Goal: Task Accomplishment & Management: Use online tool/utility

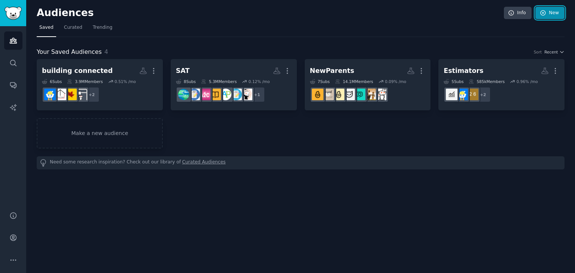
click at [543, 15] on icon at bounding box center [543, 12] width 5 height 5
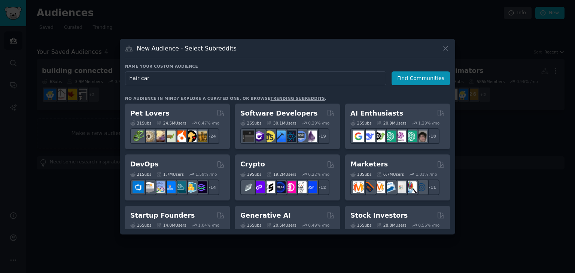
type input "hair care"
click button "Find Communities" at bounding box center [421, 79] width 58 height 14
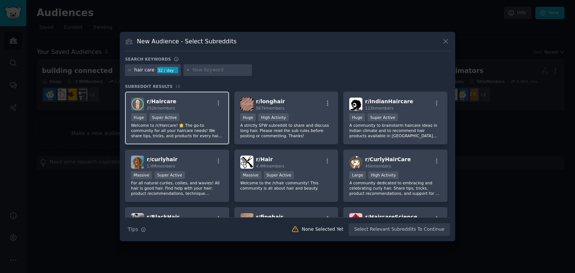
click at [206, 123] on p "Welcome to /r/Haircare! 🌟 The go-to community for all your haircare needs! We s…" at bounding box center [177, 131] width 92 height 16
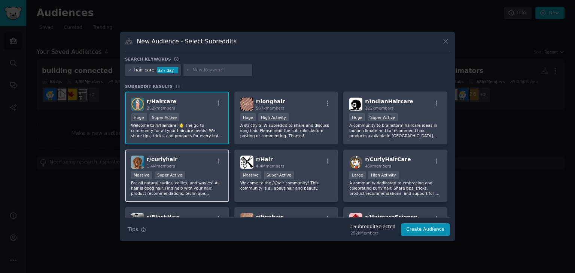
click at [197, 169] on div "r/ curlyhair 1.4M members Massive Super Active For all natural curlies, coilies…" at bounding box center [177, 176] width 104 height 53
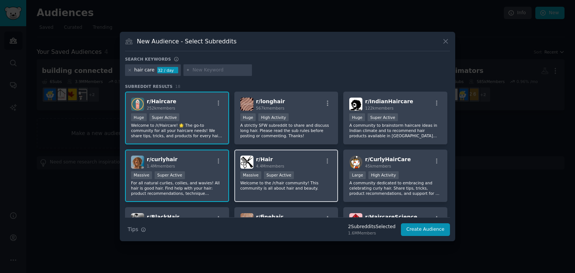
click at [297, 169] on div "r/ Hair 4.4M members >= 95th percentile for submissions / day Massive Super Act…" at bounding box center [286, 176] width 104 height 53
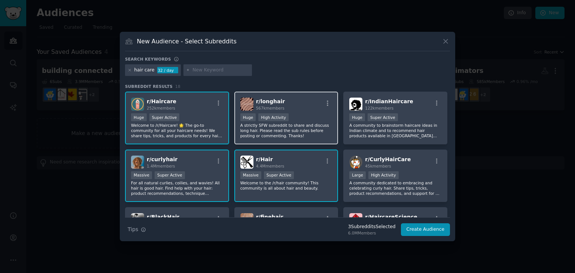
click at [313, 116] on div "Huge High Activity" at bounding box center [286, 117] width 92 height 9
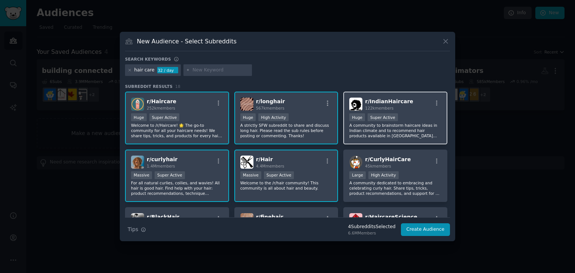
click at [410, 115] on div ">= 95th percentile for submissions / day Huge Super Active" at bounding box center [395, 117] width 92 height 9
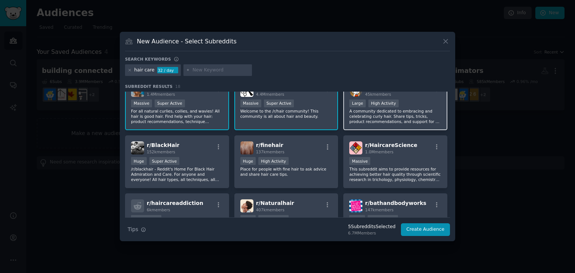
scroll to position [99, 0]
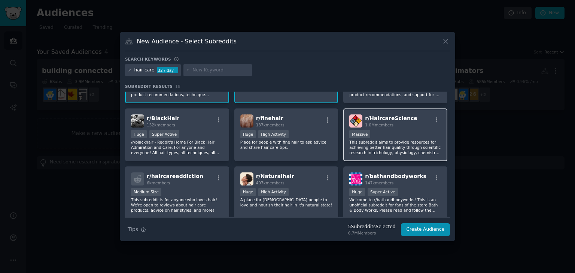
click at [402, 149] on p "This subreddit aims to provide resources for achieving better hair quality thro…" at bounding box center [395, 148] width 92 height 16
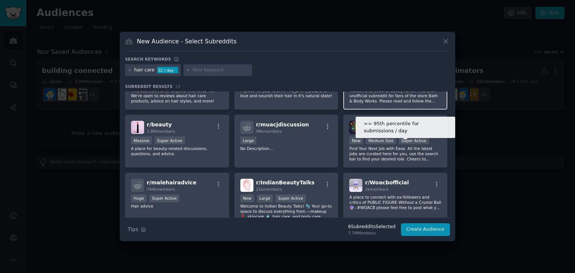
scroll to position [213, 0]
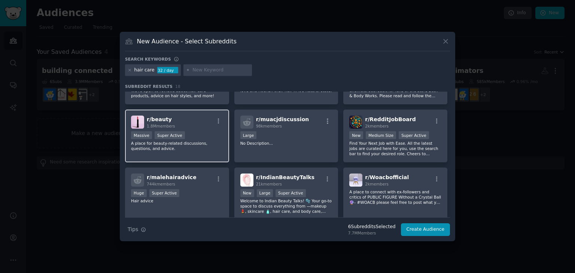
click at [171, 141] on p "A place for beauty-related discussions, questions, and advice." at bounding box center [177, 146] width 92 height 10
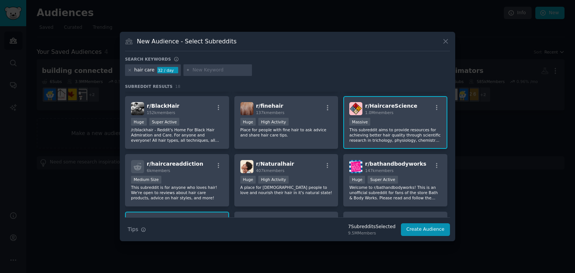
scroll to position [84, 0]
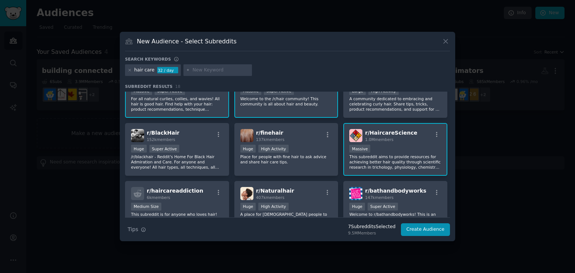
click at [201, 72] on input "text" at bounding box center [220, 70] width 57 height 7
type input "balding"
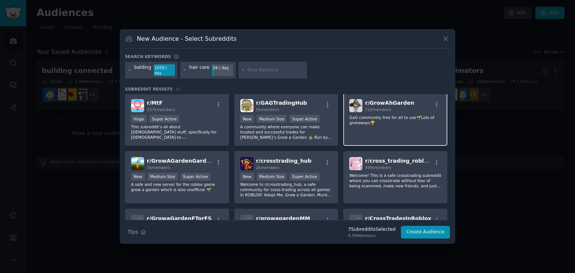
scroll to position [464, 0]
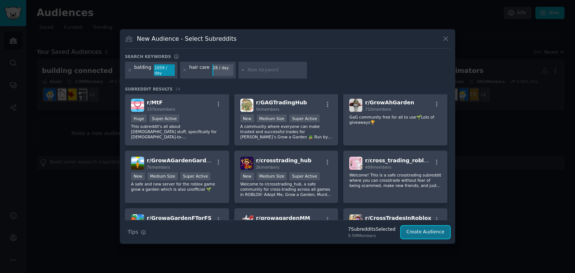
click at [434, 230] on button "Create Audience" at bounding box center [425, 232] width 49 height 13
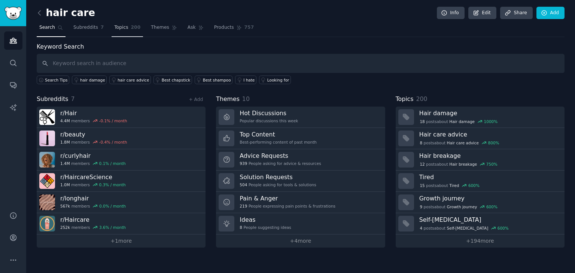
click at [117, 29] on span "Topics" at bounding box center [121, 27] width 14 height 7
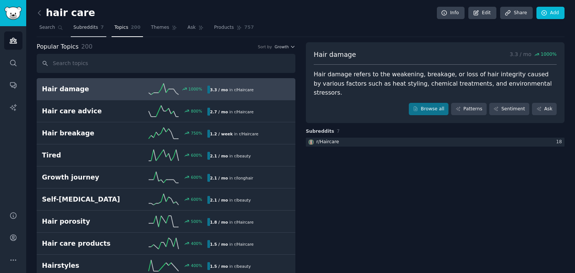
click at [82, 30] on span "Subreddits" at bounding box center [85, 27] width 25 height 7
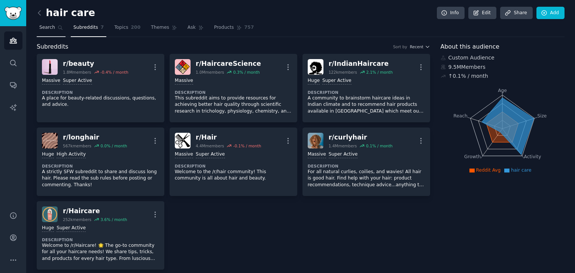
click at [44, 28] on span "Search" at bounding box center [47, 27] width 16 height 7
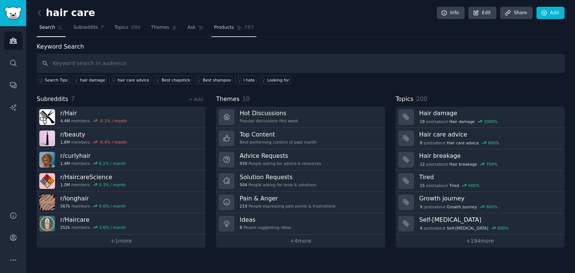
click at [220, 29] on span "Products" at bounding box center [224, 27] width 20 height 7
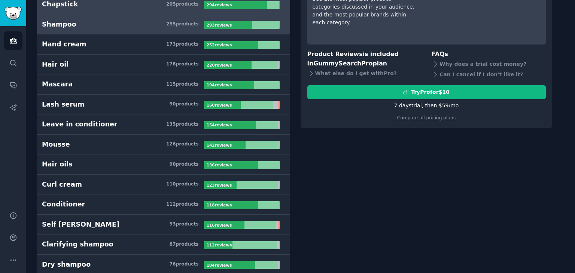
scroll to position [85, 0]
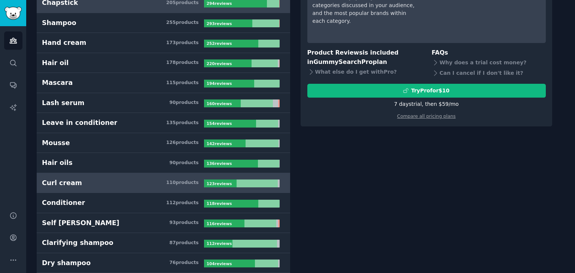
click at [96, 186] on link "Curl cream 110 product s 123 review s" at bounding box center [164, 183] width 254 height 20
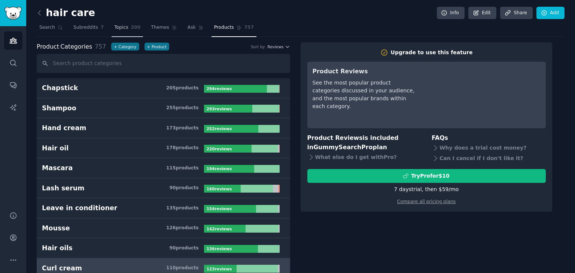
click at [125, 32] on link "Topics 200" at bounding box center [127, 29] width 31 height 15
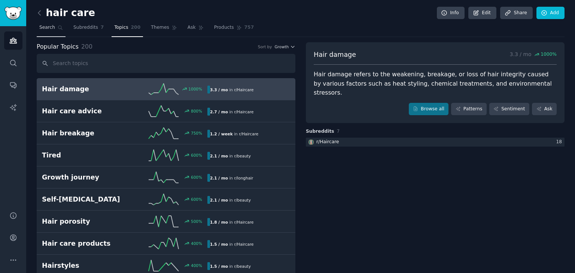
click at [47, 28] on span "Search" at bounding box center [47, 27] width 16 height 7
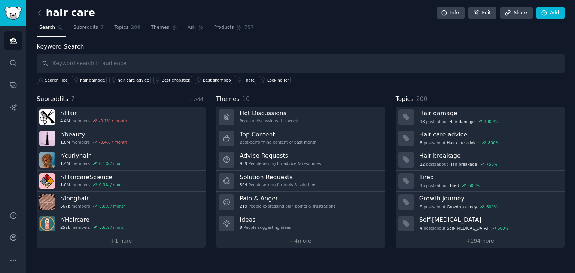
click at [103, 63] on input "text" at bounding box center [301, 63] width 528 height 19
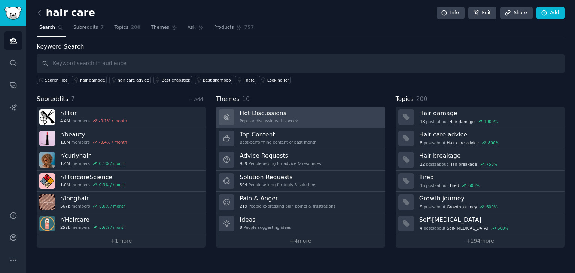
click at [307, 119] on link "Hot Discussions Popular discussions this week" at bounding box center [300, 117] width 169 height 21
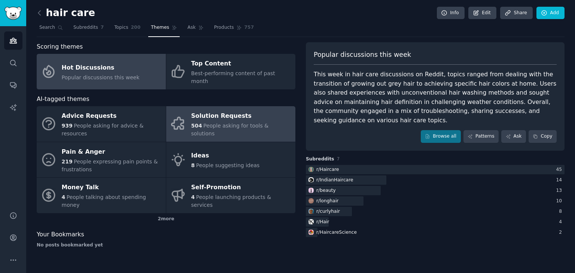
click at [253, 110] on div "Solution Requests" at bounding box center [241, 116] width 100 height 12
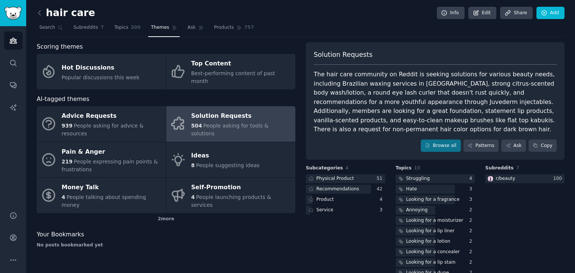
scroll to position [16, 0]
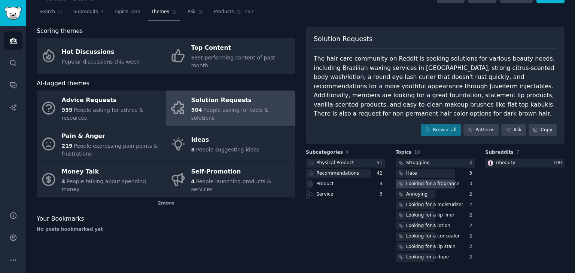
click at [435, 186] on div "Looking for a fragrance" at bounding box center [433, 184] width 54 height 7
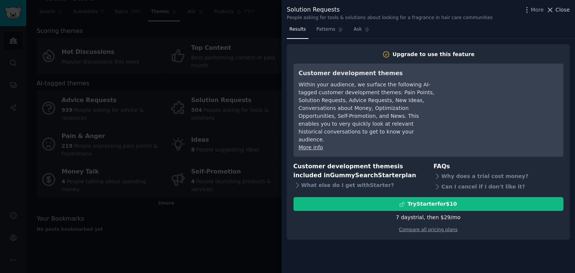
click at [566, 12] on span "Close" at bounding box center [563, 10] width 14 height 8
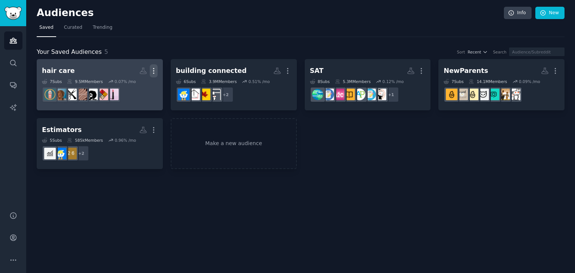
click at [153, 70] on icon "button" at bounding box center [154, 71] width 8 height 8
click at [128, 91] on div "Delete" at bounding box center [128, 87] width 36 height 16
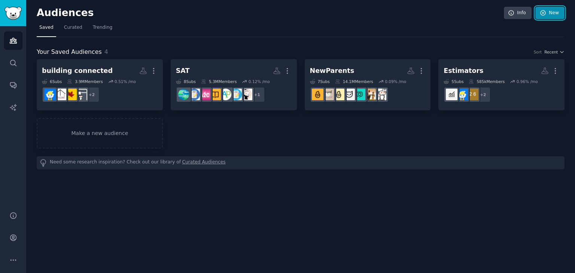
click at [559, 15] on link "New" at bounding box center [549, 13] width 29 height 13
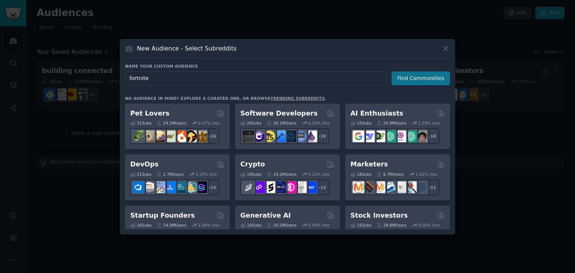
type input "fortnite"
click at [432, 78] on button "Find Communities" at bounding box center [421, 79] width 58 height 14
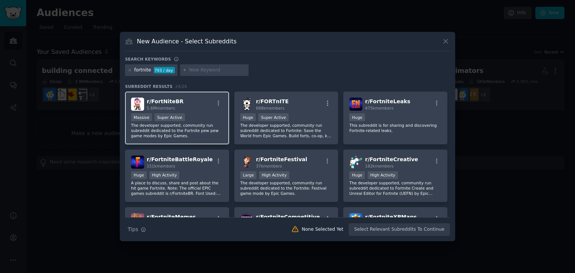
click at [185, 110] on div "r/ FortNiteBR 5.6M members" at bounding box center [177, 104] width 92 height 13
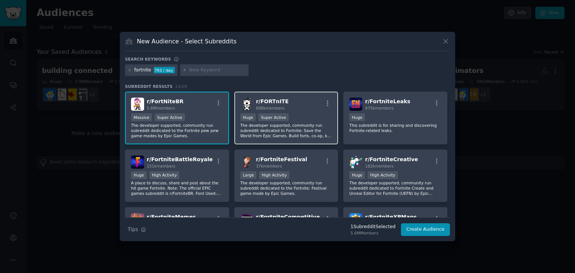
click at [313, 115] on div ">= 95th percentile for submissions / day Huge Super Active" at bounding box center [286, 117] width 92 height 9
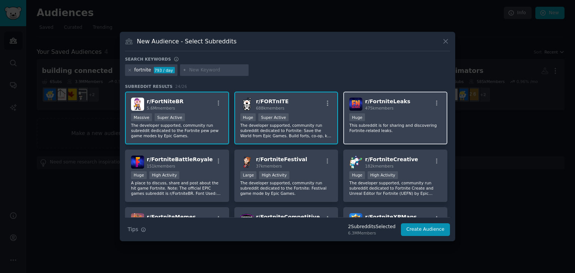
click at [394, 119] on div "100,000 - 1,000,000 members Huge" at bounding box center [395, 117] width 92 height 9
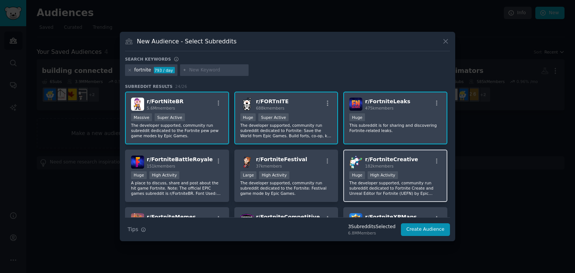
click at [421, 173] on div ">= 80th percentile for submissions / day Huge High Activity" at bounding box center [395, 176] width 92 height 9
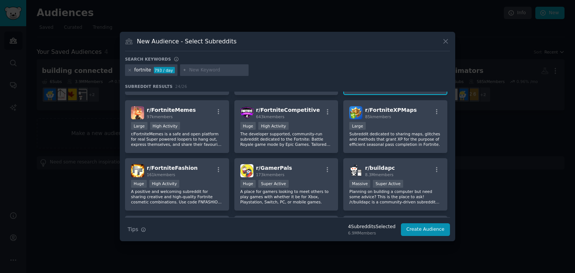
scroll to position [108, 0]
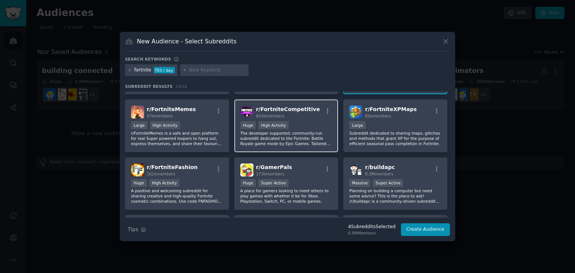
click at [301, 122] on div "Huge High Activity" at bounding box center [286, 125] width 92 height 9
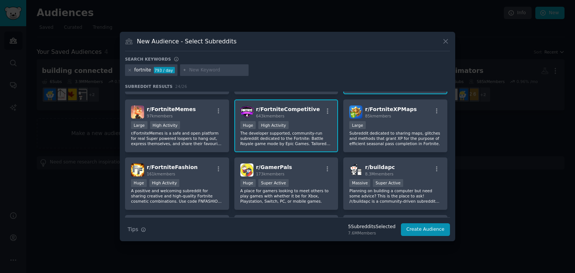
scroll to position [151, 0]
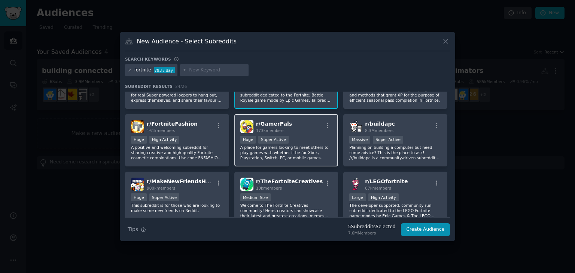
click at [303, 129] on div "r/ GamerPals 173k members" at bounding box center [286, 126] width 92 height 13
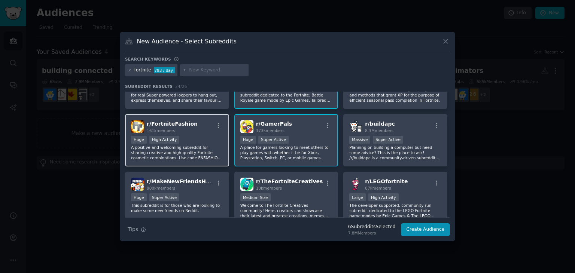
click at [193, 136] on div "Huge High Activity" at bounding box center [177, 140] width 92 height 9
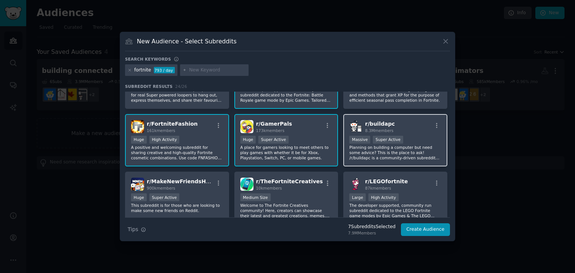
click at [412, 138] on div "Massive Super Active" at bounding box center [395, 140] width 92 height 9
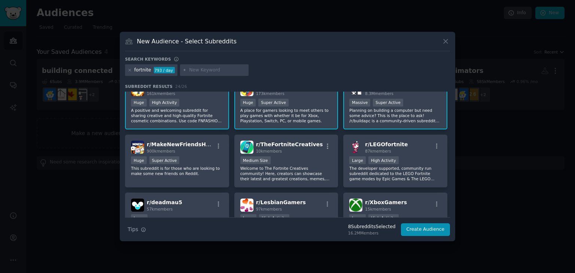
scroll to position [191, 0]
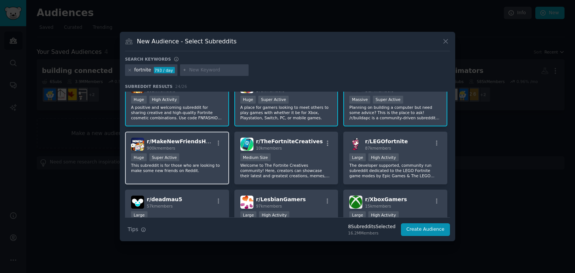
click at [210, 159] on div "Huge Super Active" at bounding box center [177, 158] width 92 height 9
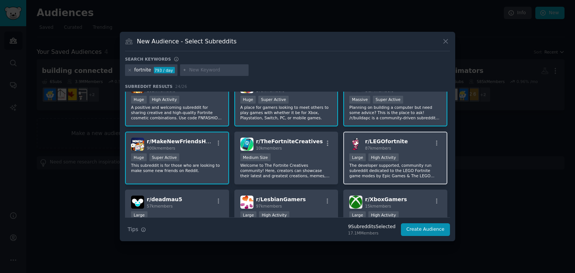
click at [431, 156] on div "Large High Activity" at bounding box center [395, 158] width 92 height 9
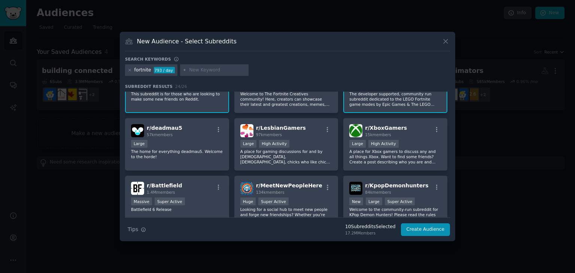
scroll to position [263, 0]
click at [295, 127] on div "r/ LesbianGamers 97k members" at bounding box center [286, 130] width 92 height 13
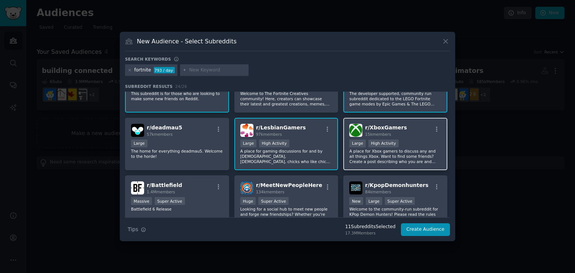
click at [421, 140] on div "10,000 - 100,000 members Large High Activity" at bounding box center [395, 144] width 92 height 9
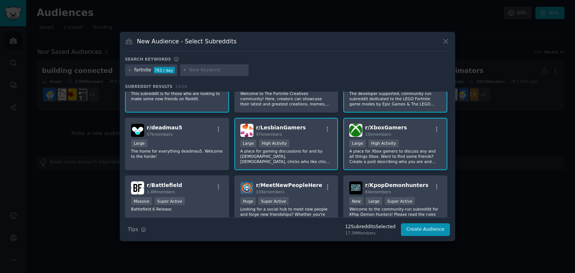
click at [421, 140] on div "10,000 - 100,000 members Large High Activity" at bounding box center [395, 144] width 92 height 9
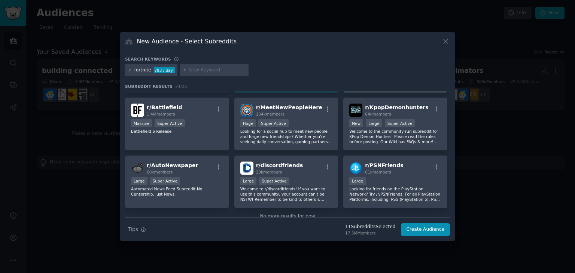
scroll to position [343, 0]
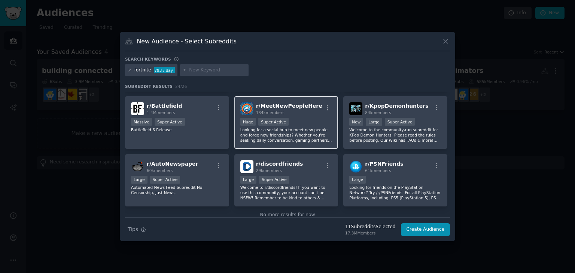
click at [294, 107] on span "r/ MeetNewPeopleHere" at bounding box center [289, 106] width 66 height 6
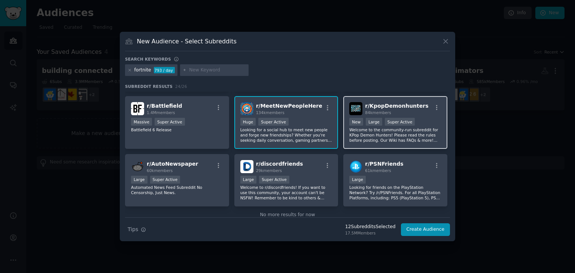
scroll to position [252, 0]
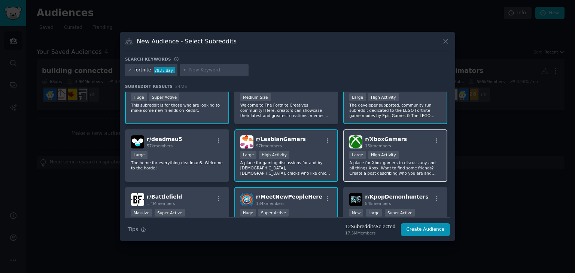
click at [403, 160] on p "A place for Xbox gamers to discuss any and all things Xbox. Want to find some f…" at bounding box center [395, 168] width 92 height 16
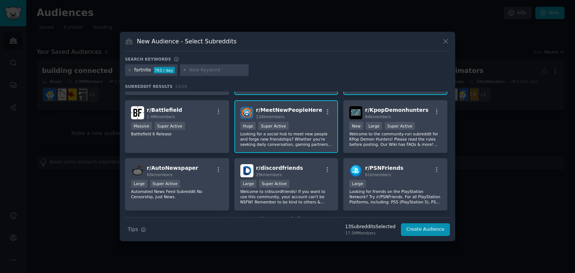
scroll to position [346, 0]
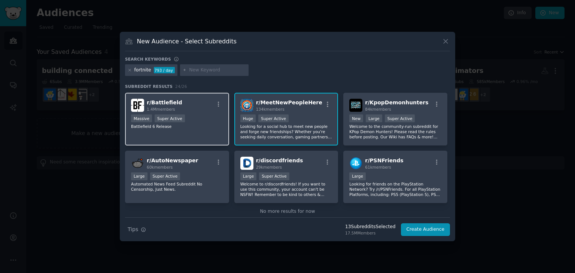
click at [186, 125] on p "Battlefield 6 Release" at bounding box center [177, 126] width 92 height 5
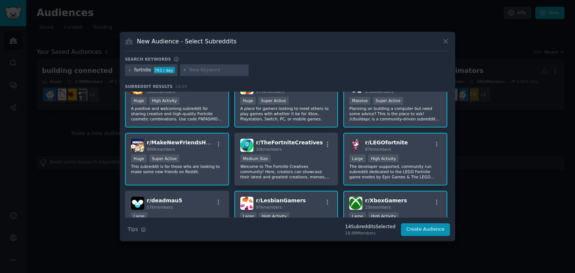
scroll to position [191, 0]
click at [191, 69] on input "text" at bounding box center [217, 70] width 57 height 7
type input "reload"
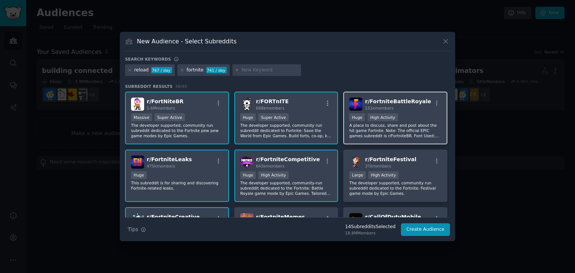
click at [415, 132] on p "A place to discuss, share and post about the hit game Fortnite. Note: The offic…" at bounding box center [395, 131] width 92 height 16
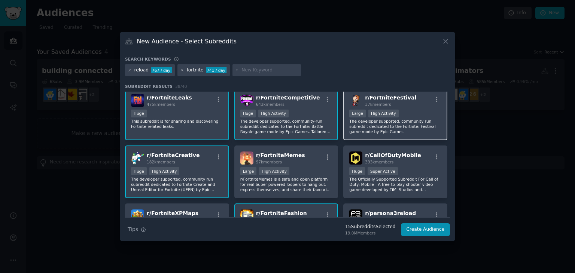
scroll to position [61, 0]
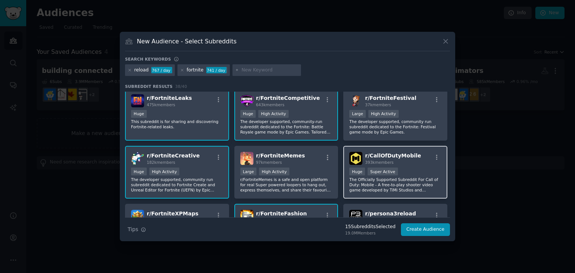
click at [411, 164] on div "r/ CallOfDutyMobile 393k members Huge Super Active The Officially Supported Sub…" at bounding box center [395, 172] width 104 height 53
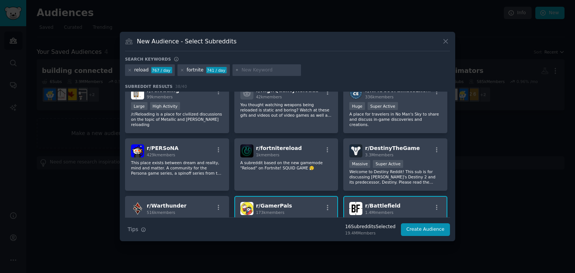
scroll to position [243, 0]
click at [128, 71] on icon at bounding box center [130, 70] width 4 height 4
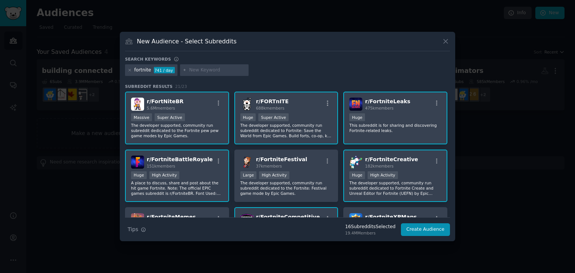
click at [195, 72] on input "text" at bounding box center [217, 70] width 57 height 7
type input "fortnitemares"
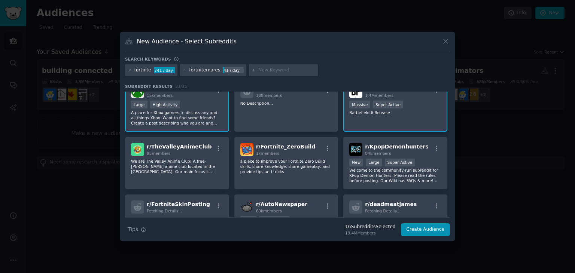
scroll to position [518, 0]
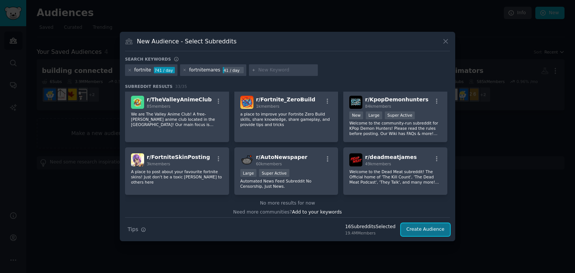
click at [434, 231] on button "Create Audience" at bounding box center [425, 230] width 49 height 13
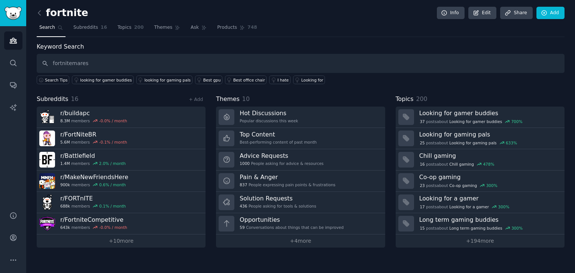
type input "fortnitemares"
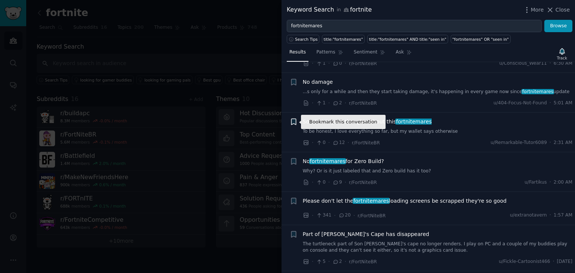
scroll to position [327, 0]
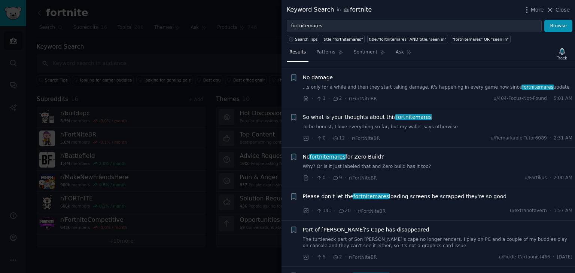
click at [242, 50] on div at bounding box center [287, 136] width 575 height 273
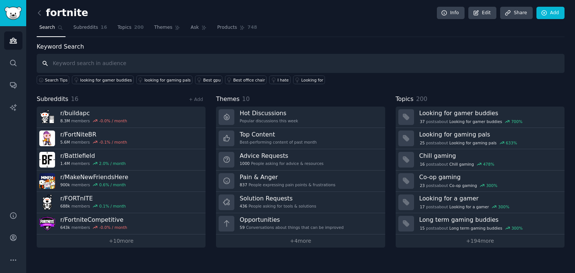
click at [63, 64] on input "text" at bounding box center [301, 63] width 528 height 19
type input "new season"
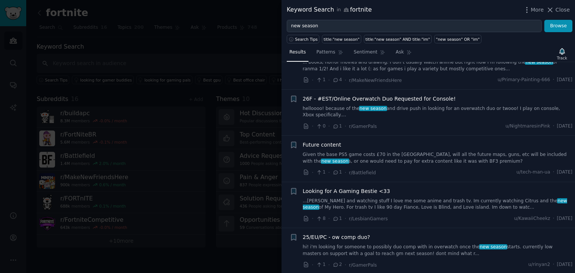
scroll to position [187, 0]
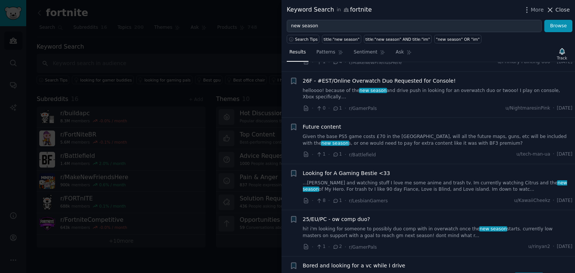
click at [556, 12] on button "Close" at bounding box center [558, 10] width 24 height 8
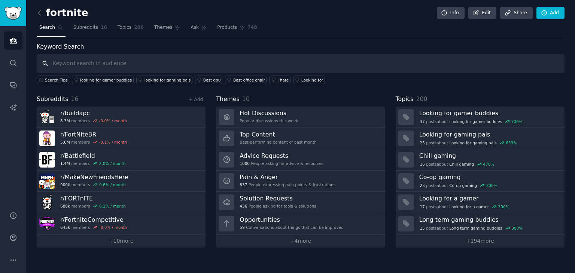
click at [181, 66] on input "text" at bounding box center [301, 63] width 528 height 19
type input "reload"
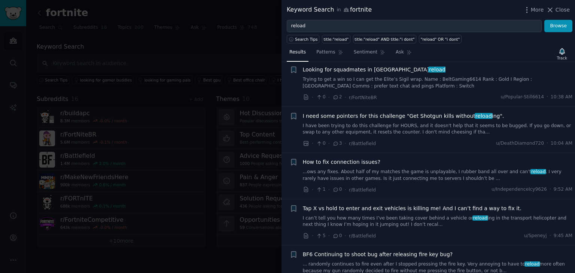
scroll to position [374, 0]
